Goal: Find specific page/section: Find specific page/section

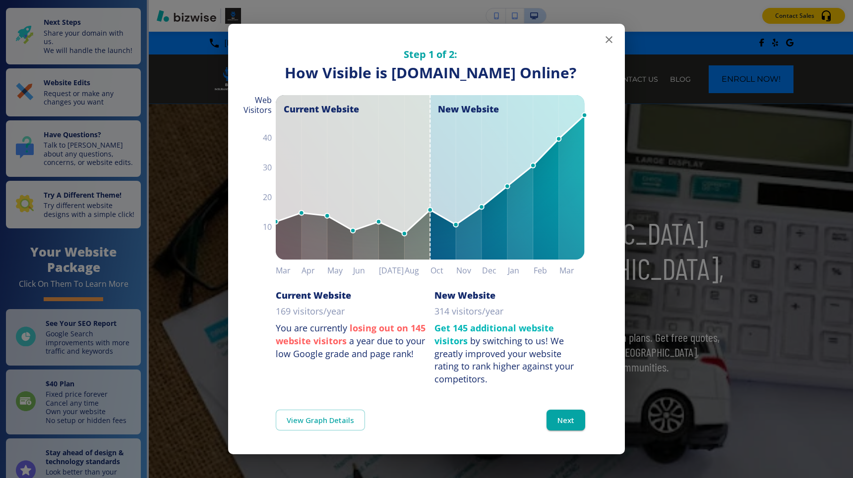
click at [607, 34] on icon "button" at bounding box center [609, 40] width 12 height 12
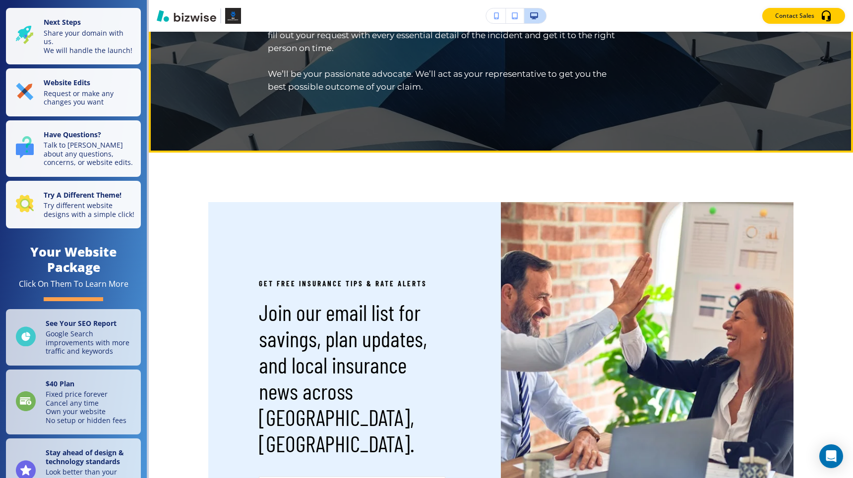
scroll to position [3060, 0]
